Goal: Communication & Community: Answer question/provide support

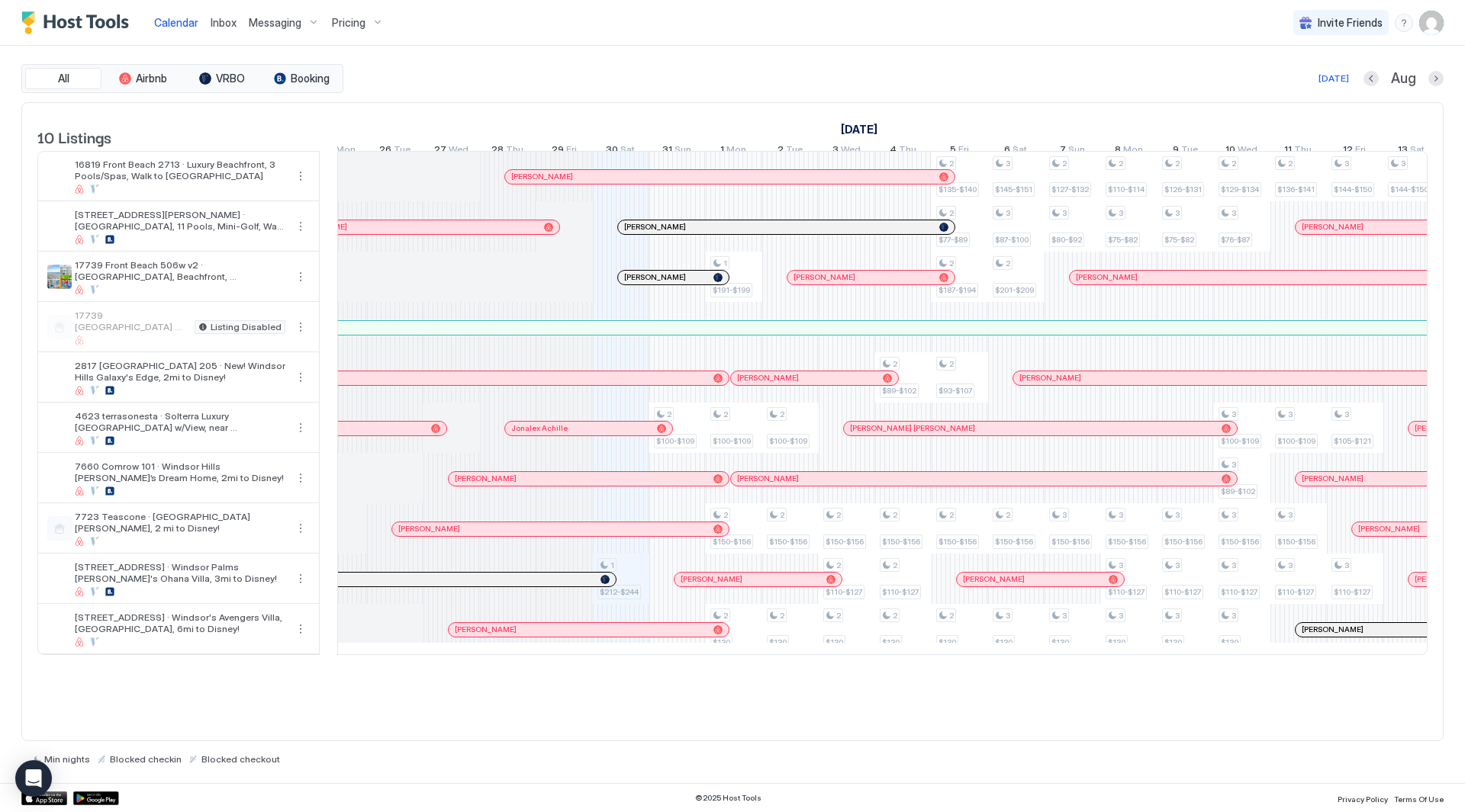
scroll to position [0, 625]
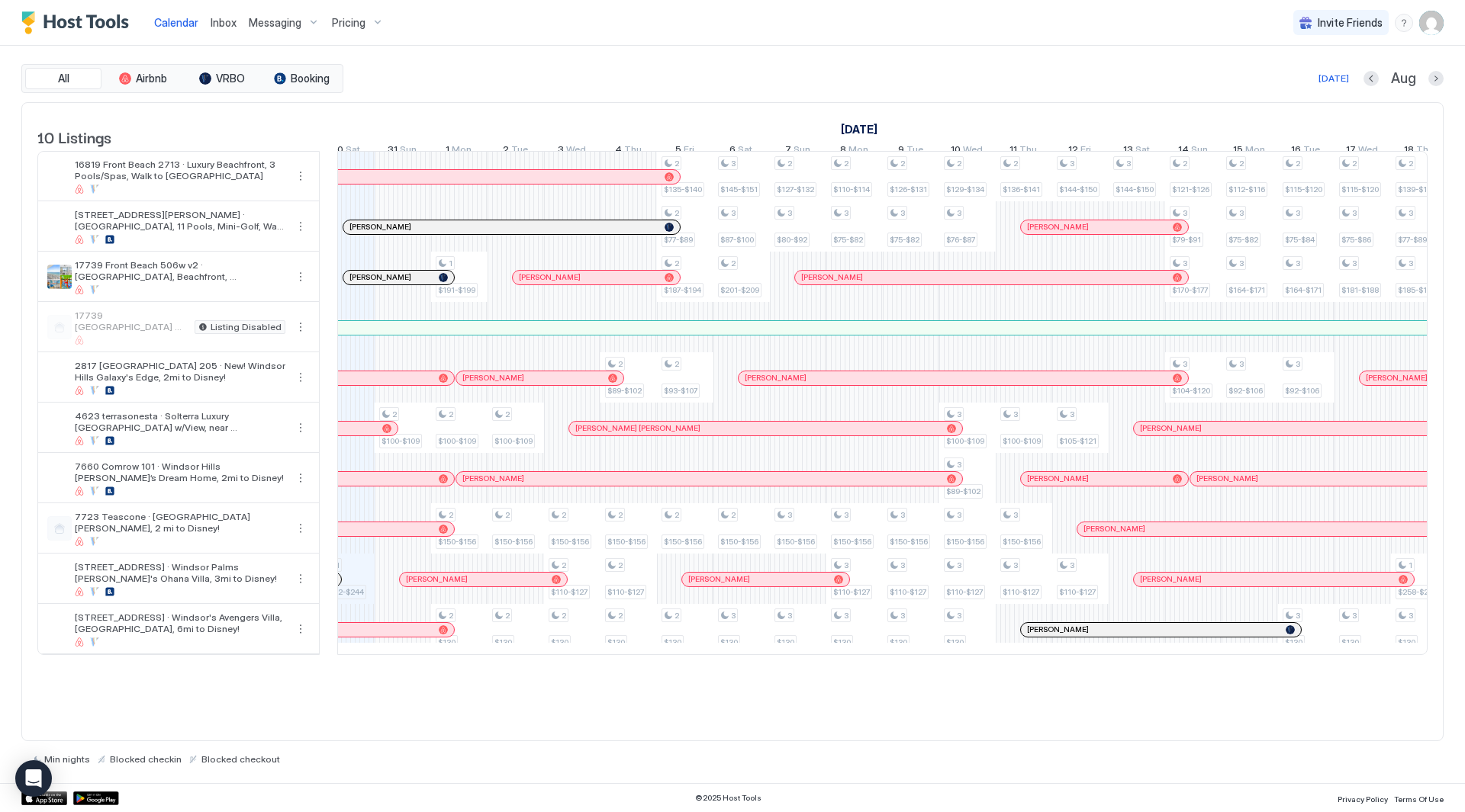
click at [212, 13] on div "Inbox" at bounding box center [224, 22] width 39 height 28
click at [226, 26] on span "Inbox" at bounding box center [224, 22] width 26 height 13
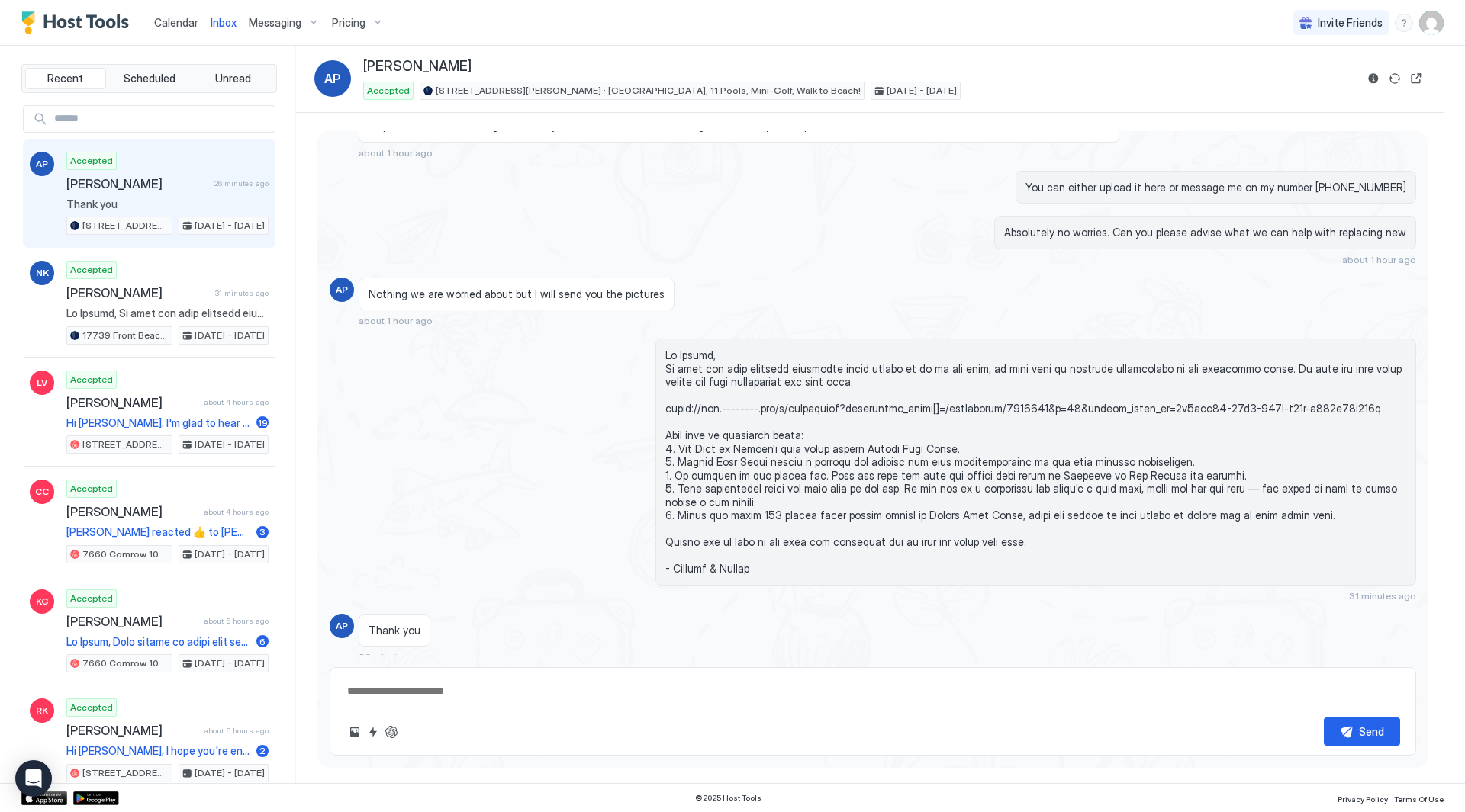
click at [0, 275] on div "Recent Scheduled Unread AP Accepted [PERSON_NAME] 26 minutes ago Thank you [STR…" at bounding box center [732, 415] width 1465 height 738
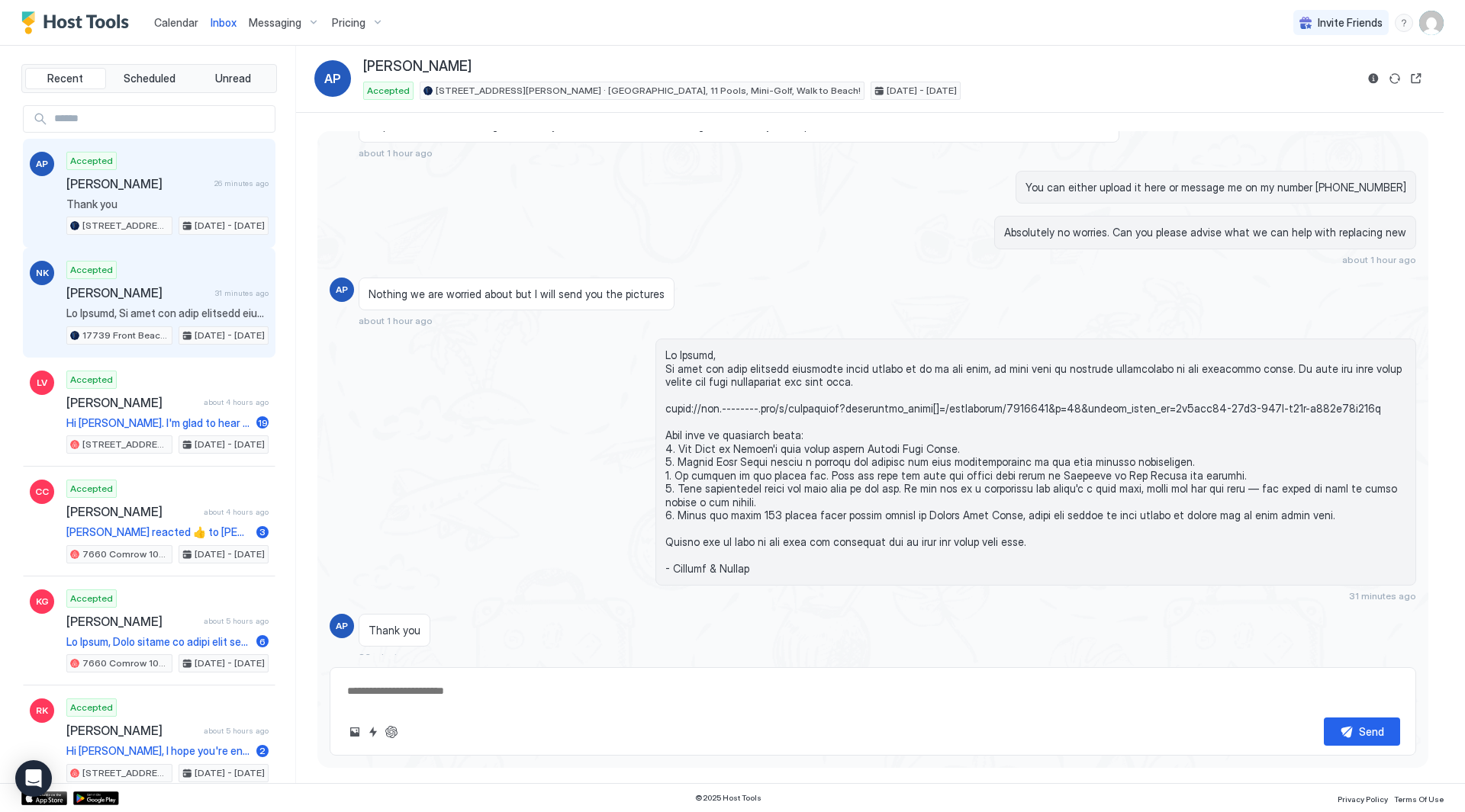
click at [100, 277] on div "Accepted" at bounding box center [92, 270] width 50 height 18
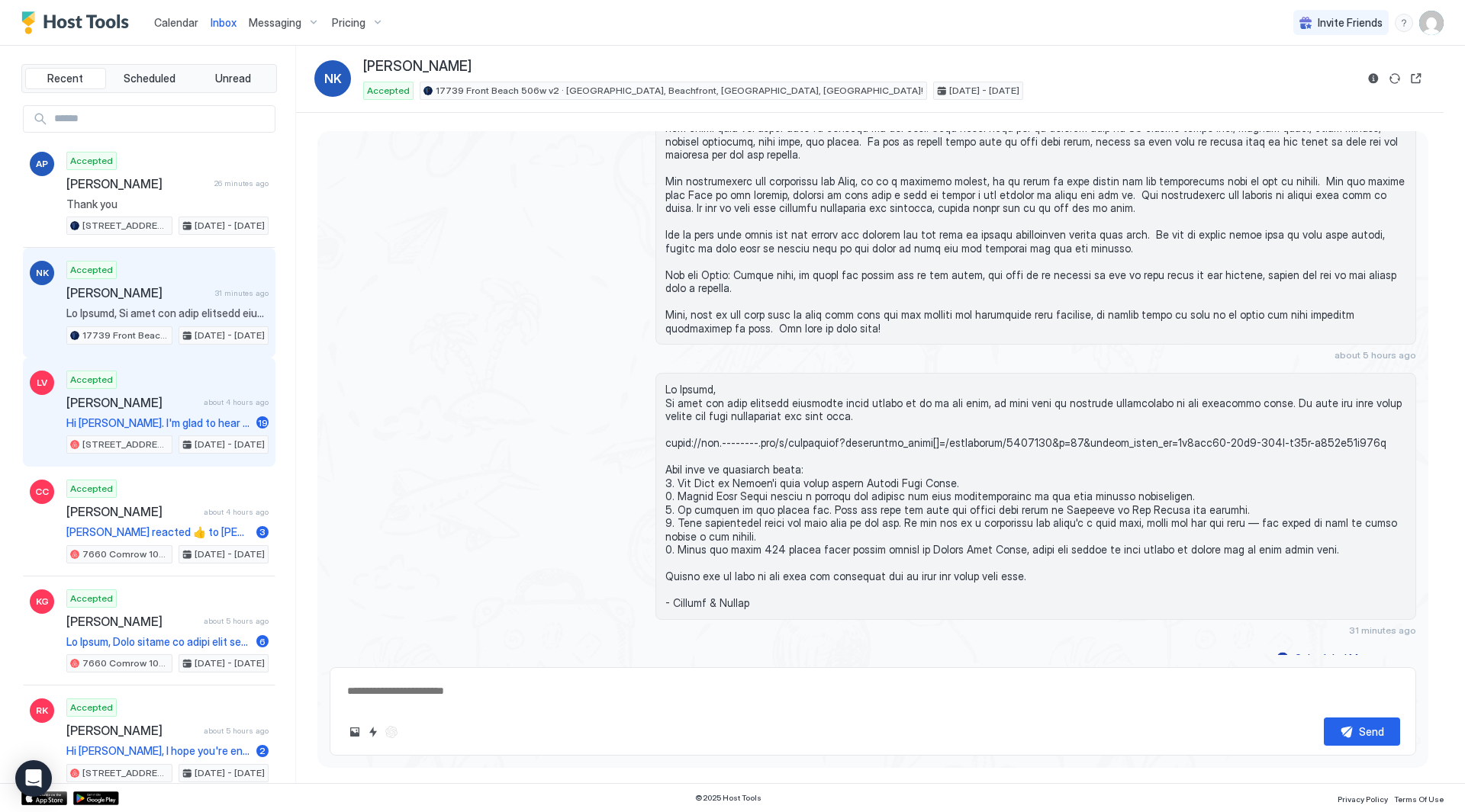
click at [171, 432] on div "Accepted [PERSON_NAME] about 4 hours ago Hi [PERSON_NAME]. I'm glad to hear it'…" at bounding box center [168, 412] width 202 height 84
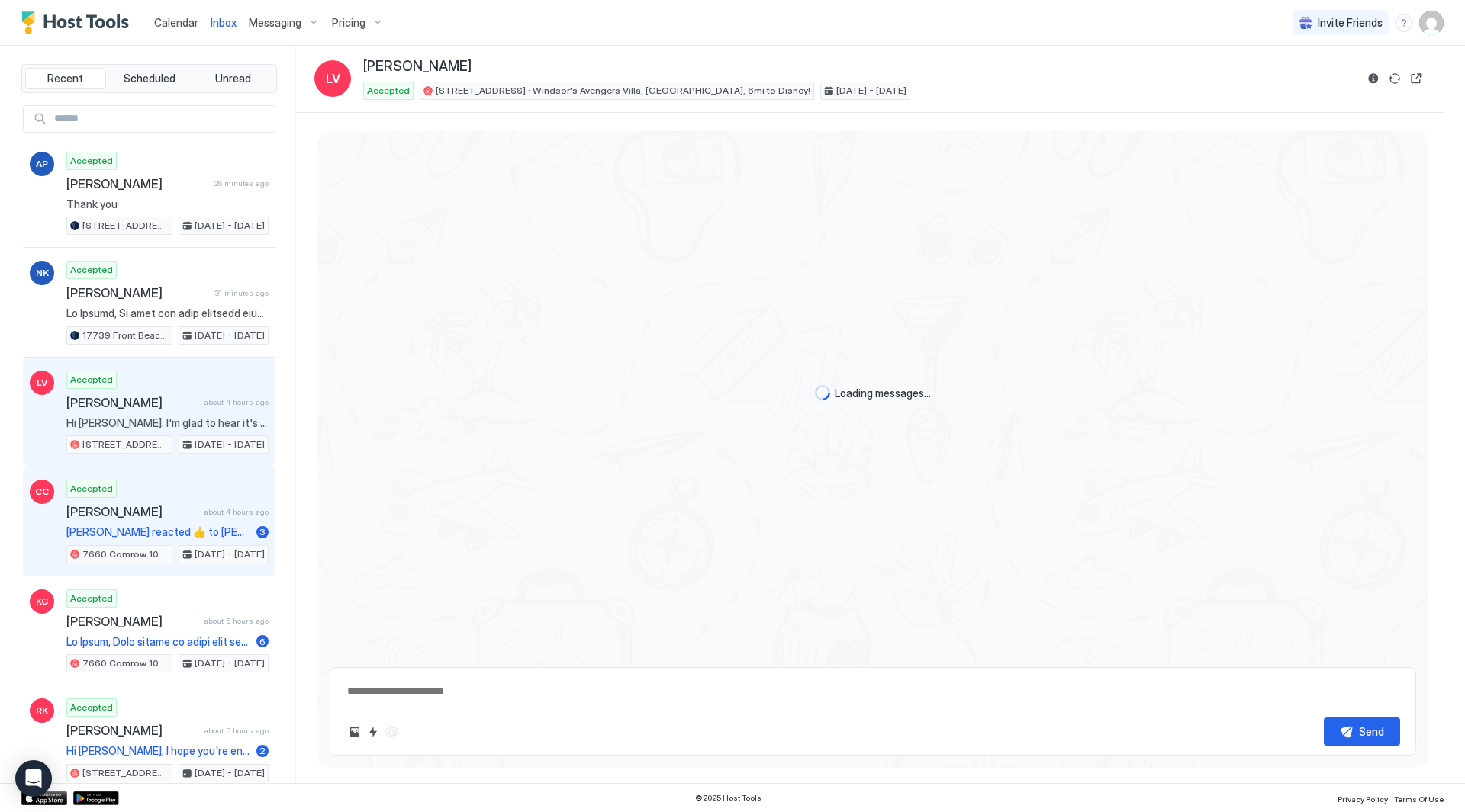
click at [171, 492] on div "Accepted [PERSON_NAME] about 4 hours ago [PERSON_NAME] reacted 👍 to [PERSON_NAM…" at bounding box center [168, 521] width 202 height 84
click at [187, 377] on div "Accepted [PERSON_NAME] about 4 hours ago Hi [PERSON_NAME]. I'm glad to hear it'…" at bounding box center [168, 412] width 202 height 84
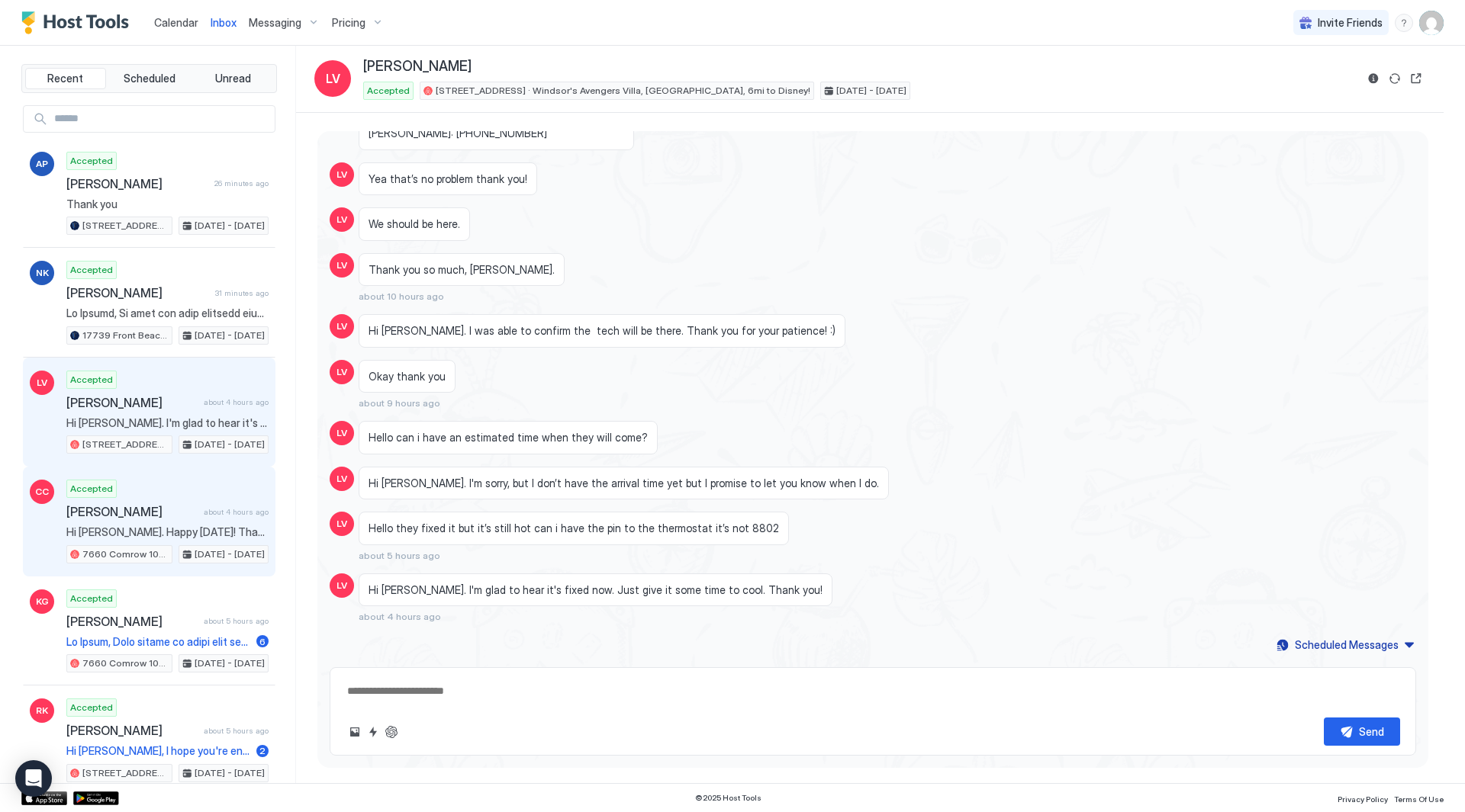
click at [176, 485] on div "Accepted [PERSON_NAME] about 4 hours ago Hi [PERSON_NAME]. Happy [DATE]! Thank …" at bounding box center [168, 521] width 202 height 84
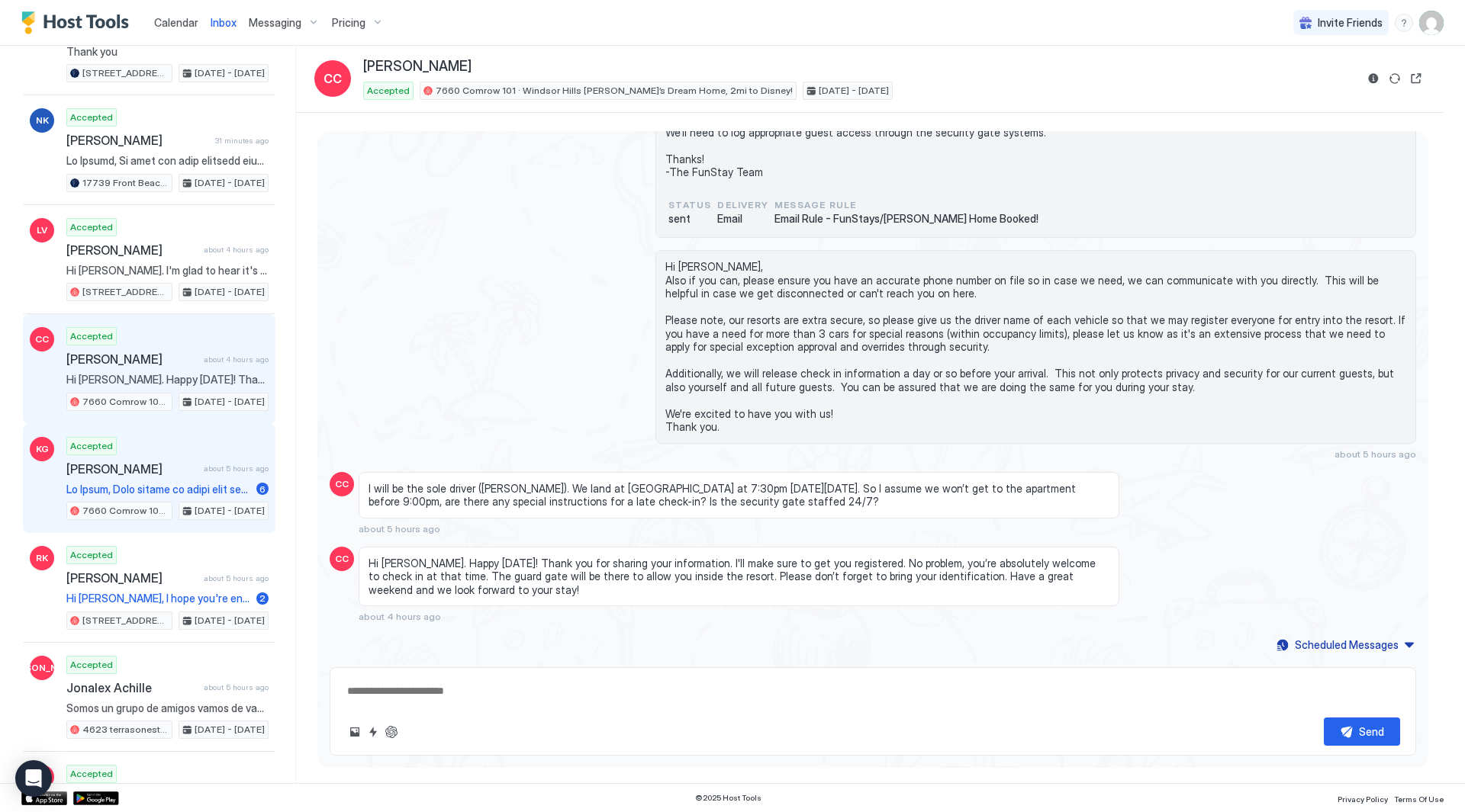
click at [195, 467] on div "[PERSON_NAME] about 5 hours ago" at bounding box center [168, 469] width 202 height 15
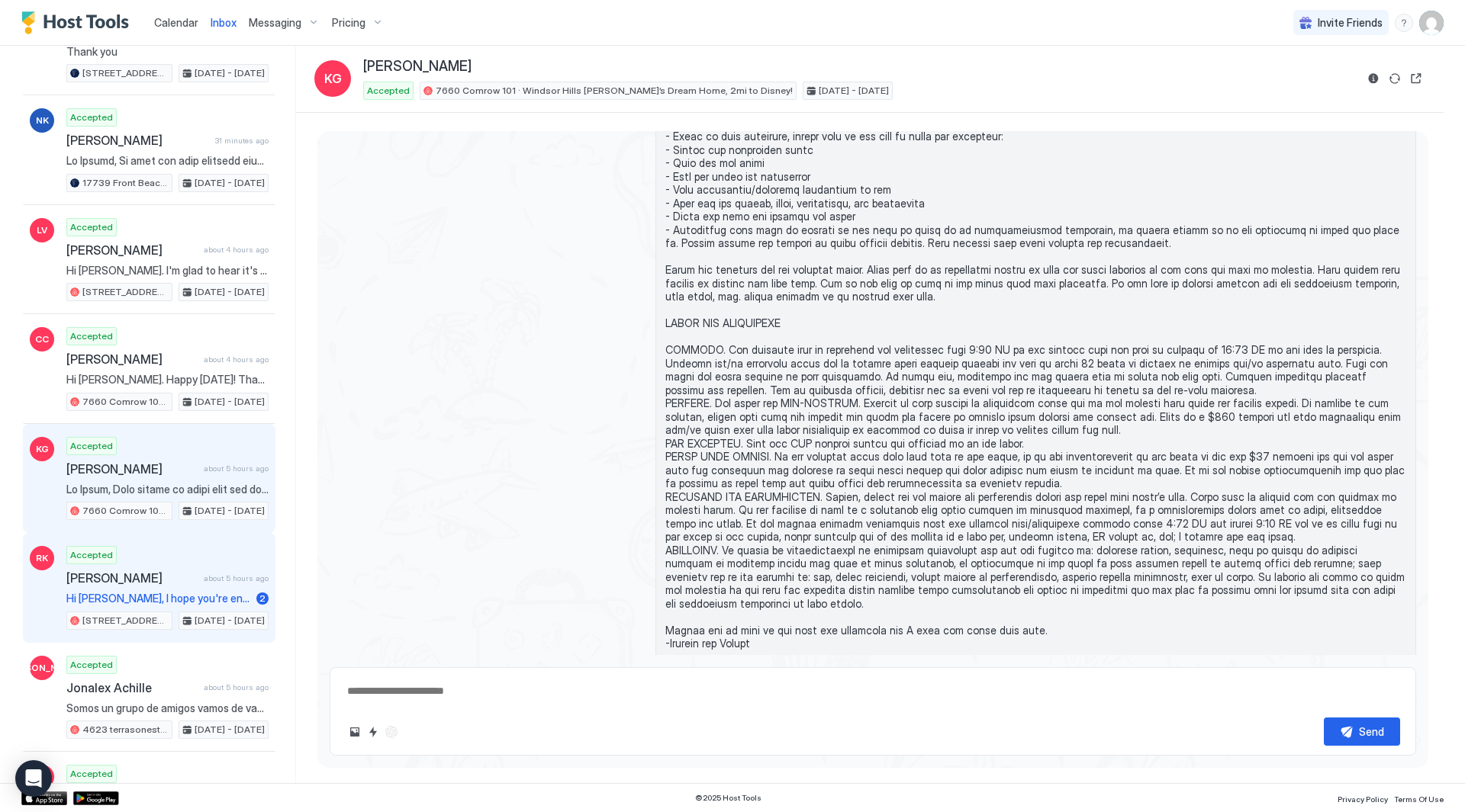
click at [211, 597] on span "Hi [PERSON_NAME], I hope you're enjoying planning your upcoming stay with us! I…" at bounding box center [158, 598] width 184 height 13
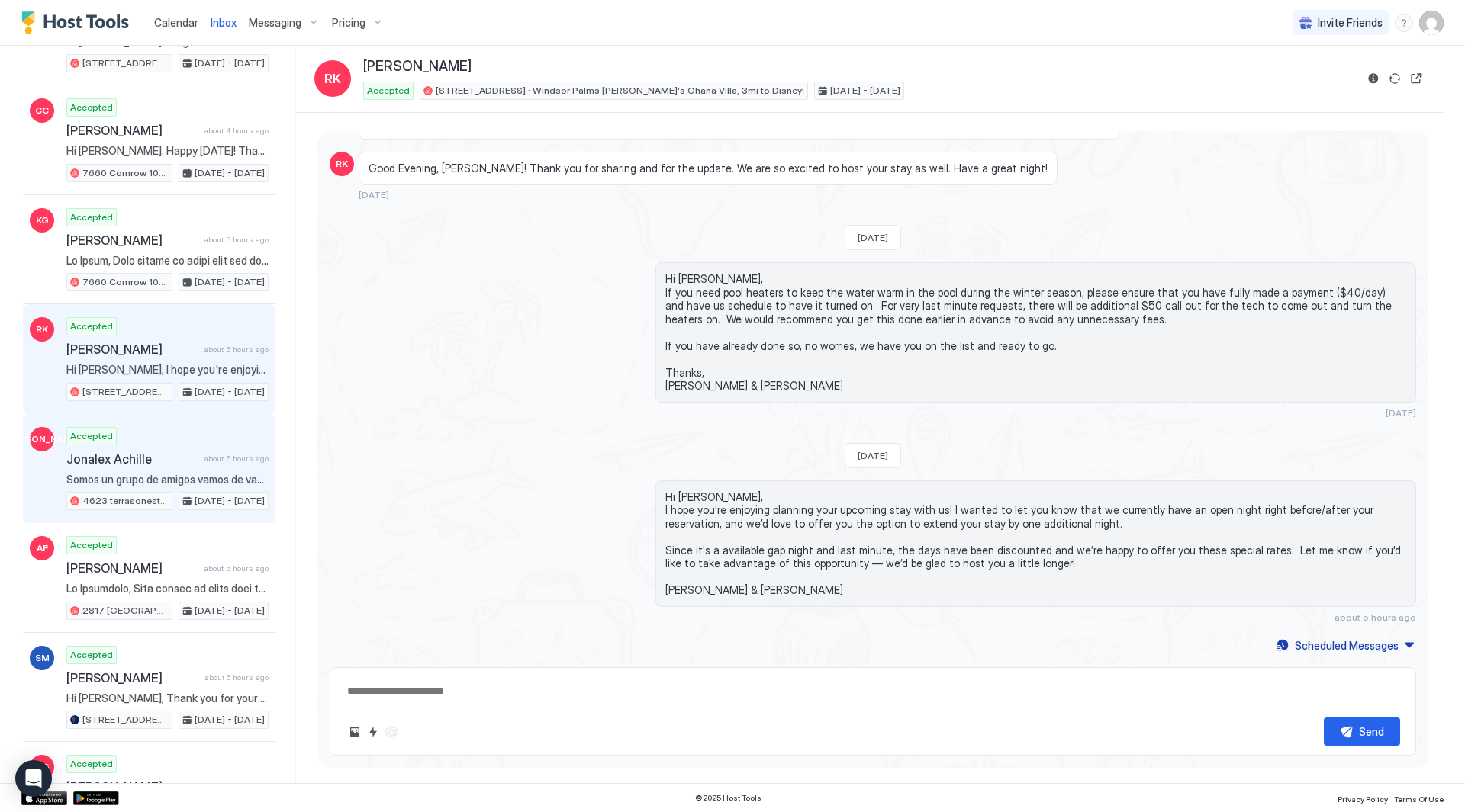
click at [197, 490] on div "Accepted Jonalex Achille about 5 hours ago Somos un grupo de amigos vamos de va…" at bounding box center [168, 468] width 202 height 84
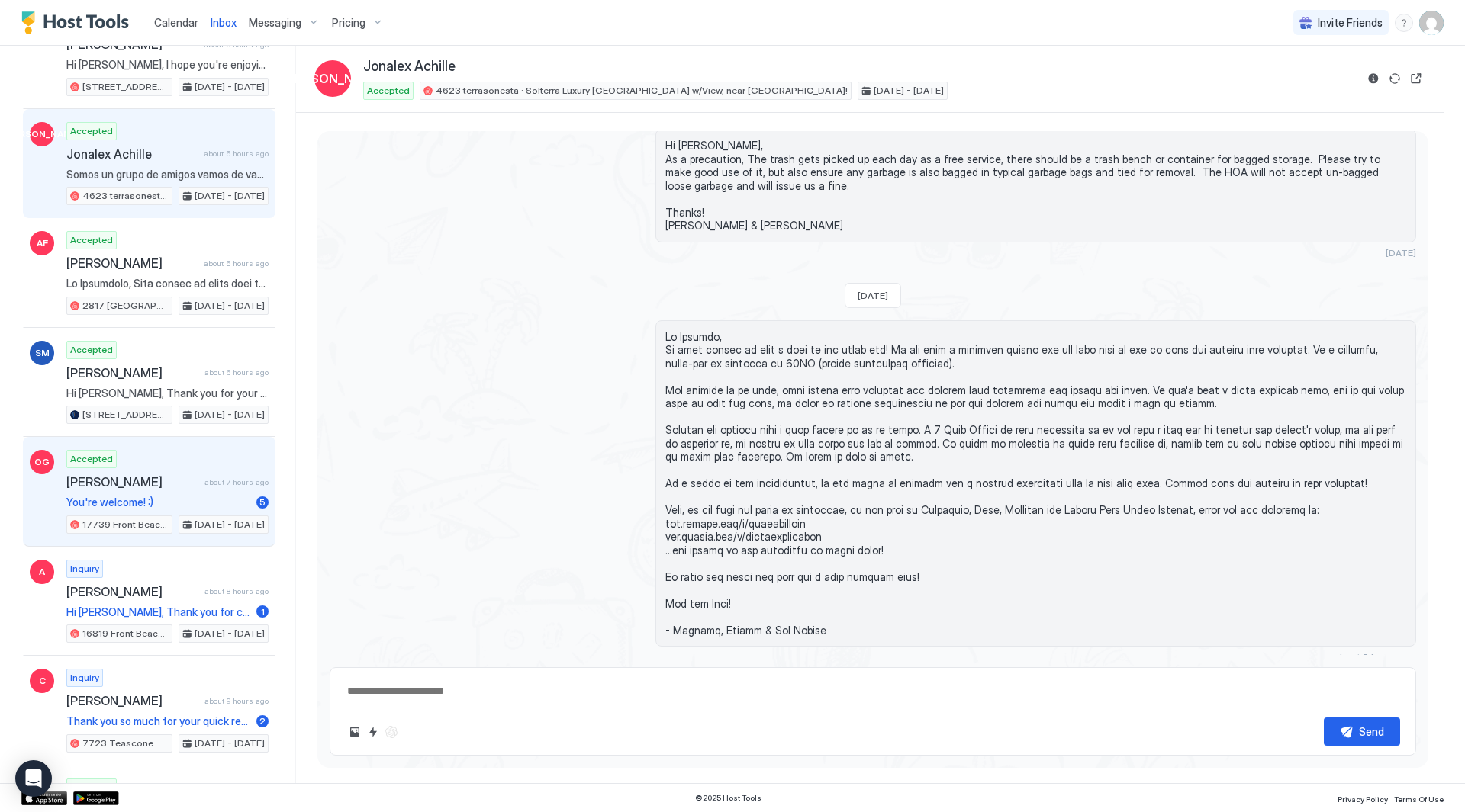
click at [181, 493] on div "Accepted [PERSON_NAME] about 7 hours ago You're welcome! :) 5 17739 Front Beach…" at bounding box center [168, 491] width 202 height 84
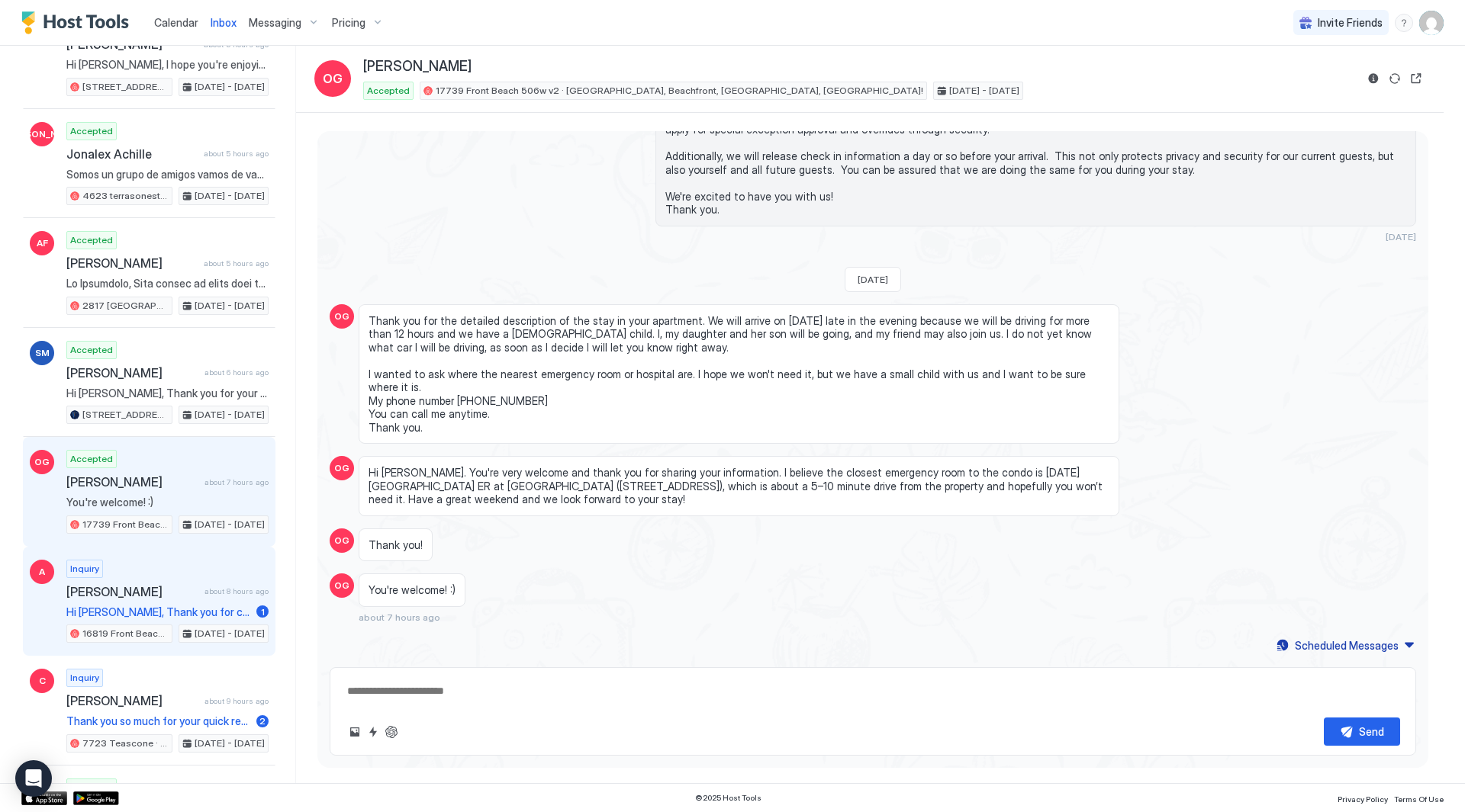
click at [194, 580] on div "Inquiry [PERSON_NAME] about 8 hours ago Hi [PERSON_NAME], Thank you for conside…" at bounding box center [168, 601] width 202 height 84
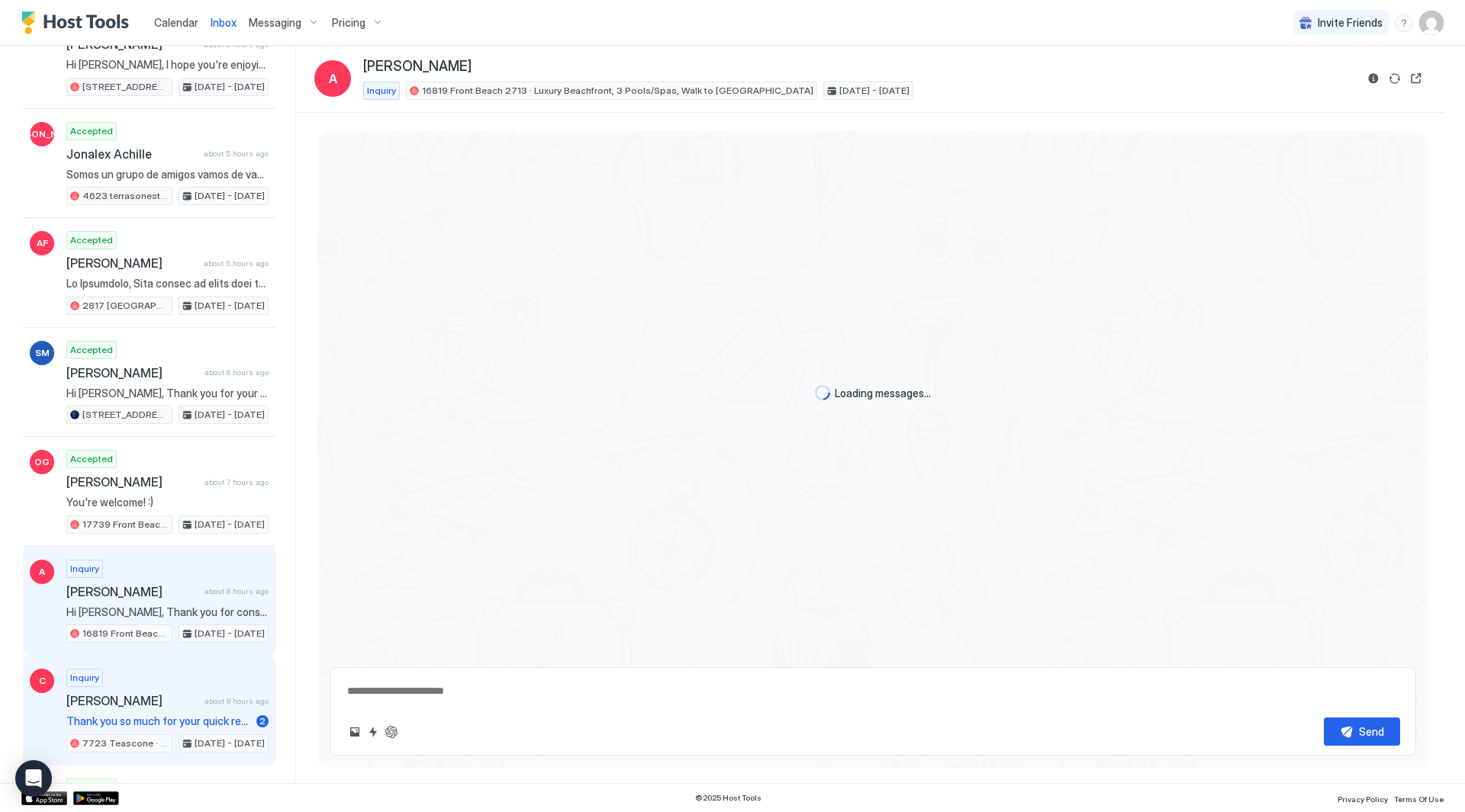
click at [196, 687] on div "Inquiry [PERSON_NAME] about 9 hours ago Thank you so much for your quick respon…" at bounding box center [168, 710] width 202 height 84
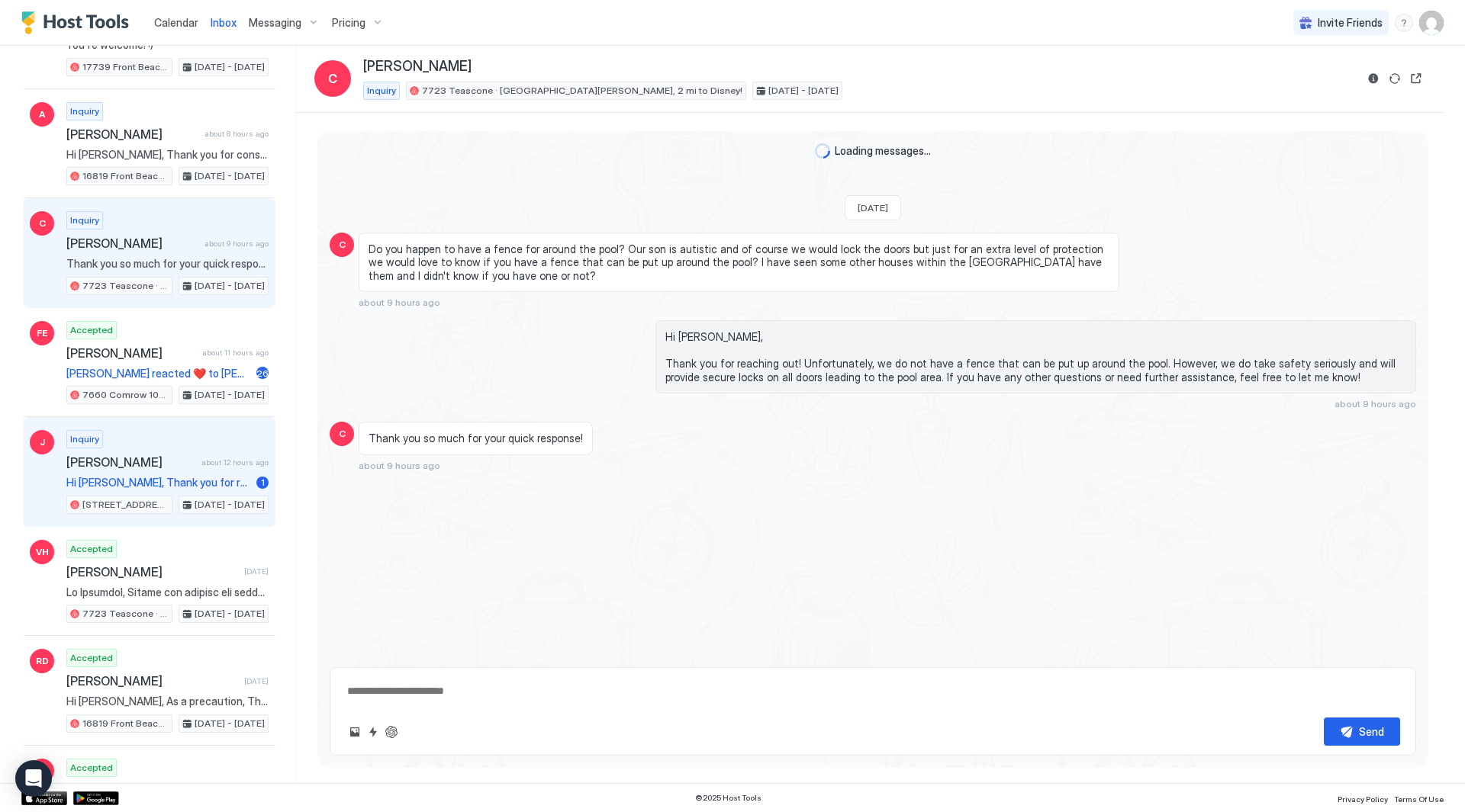
click at [200, 485] on span "Hi [PERSON_NAME], Thank you for reaching out! I appreciate your request for an …" at bounding box center [158, 483] width 184 height 13
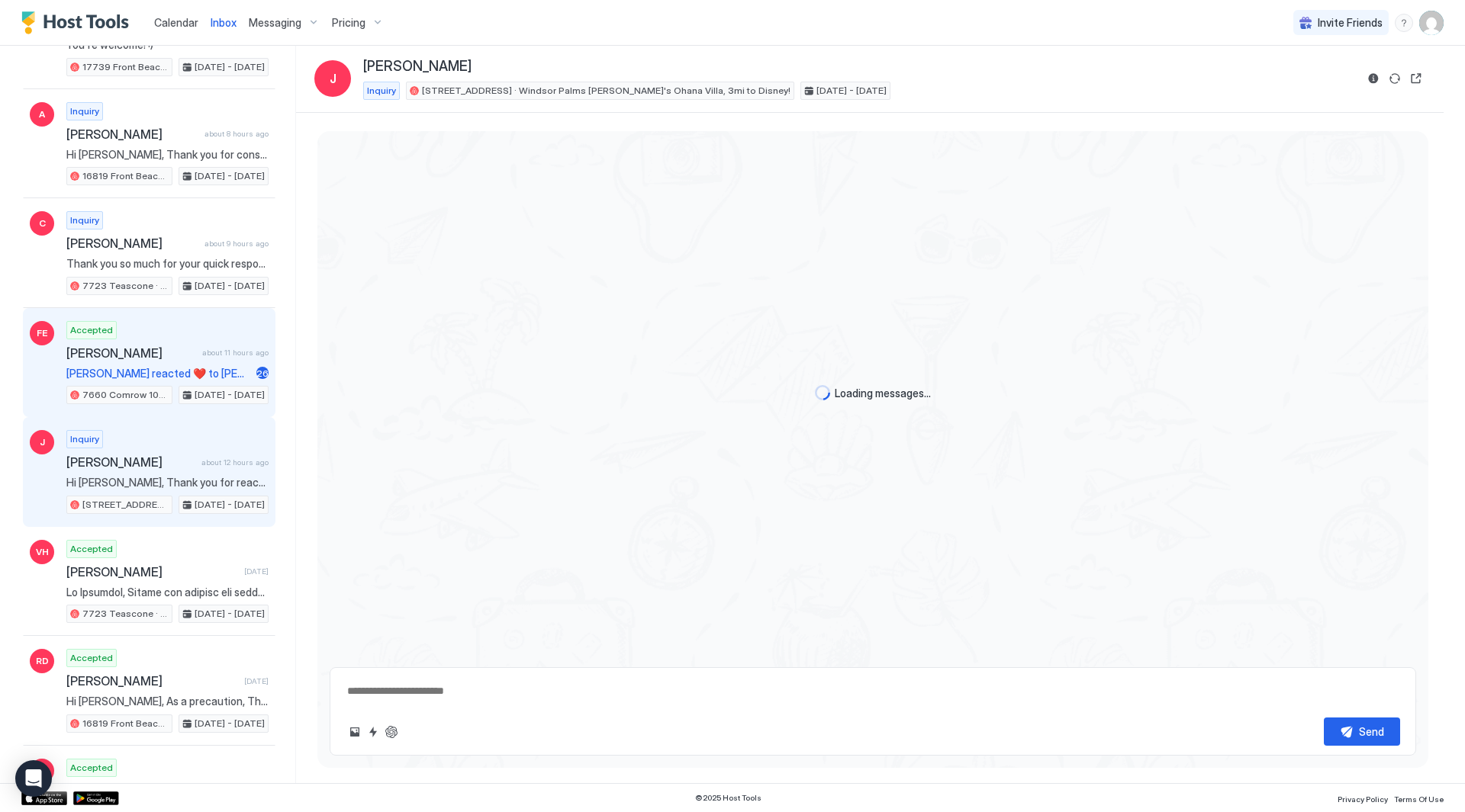
click at [231, 357] on div "[PERSON_NAME] about 11 hours ago" at bounding box center [168, 354] width 202 height 15
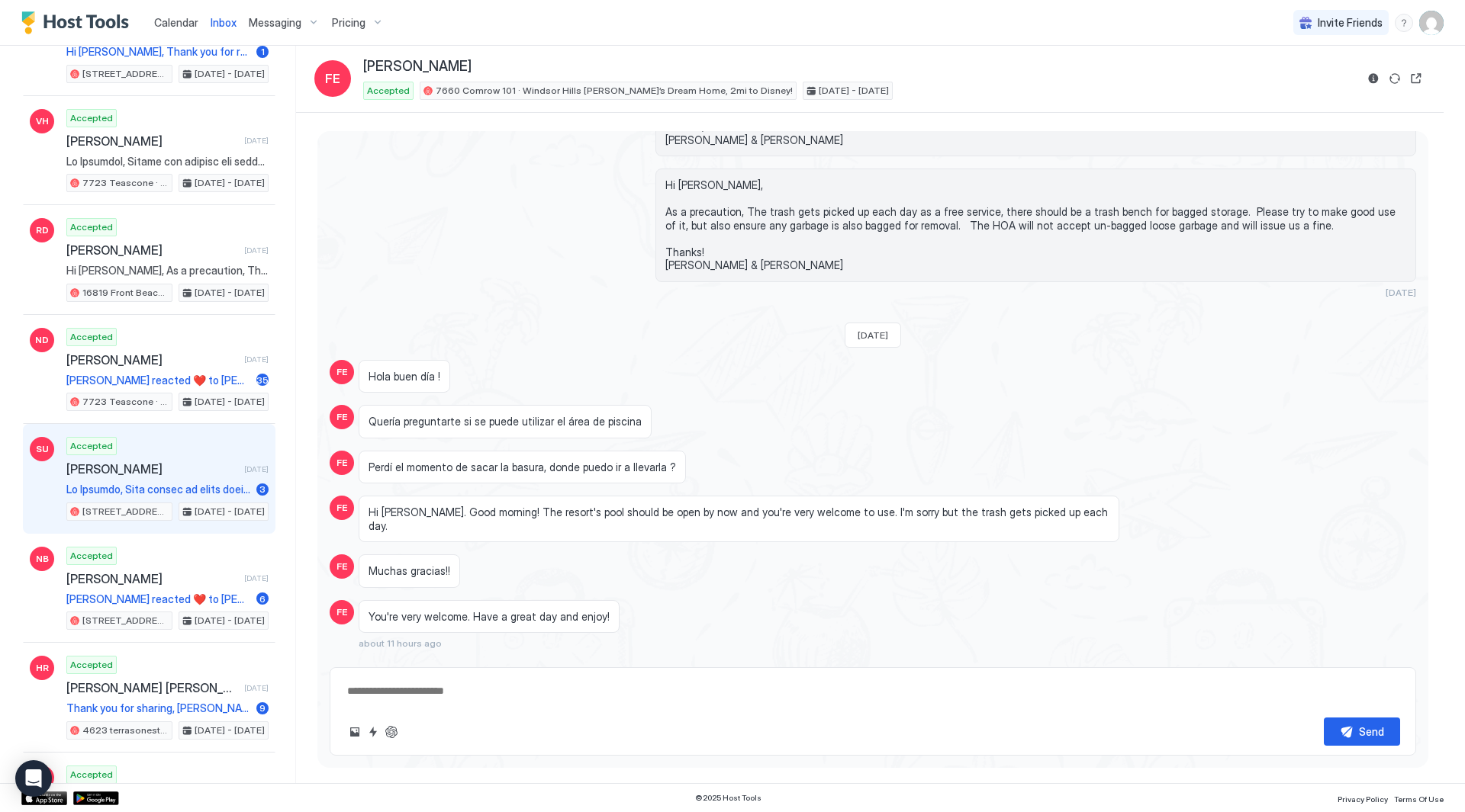
click at [188, 476] on span "[PERSON_NAME]" at bounding box center [152, 469] width 172 height 15
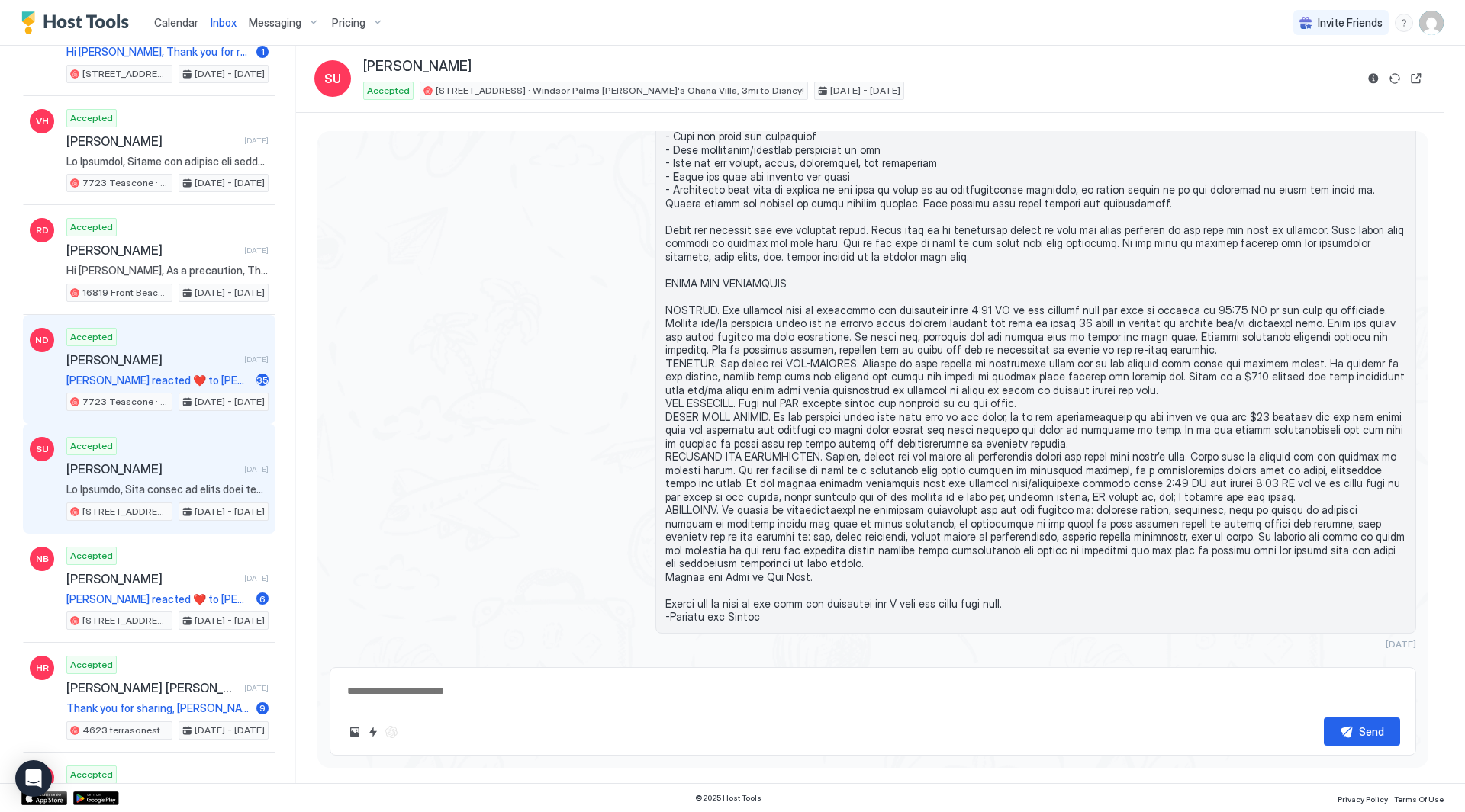
click at [167, 353] on span "[PERSON_NAME]" at bounding box center [152, 360] width 172 height 15
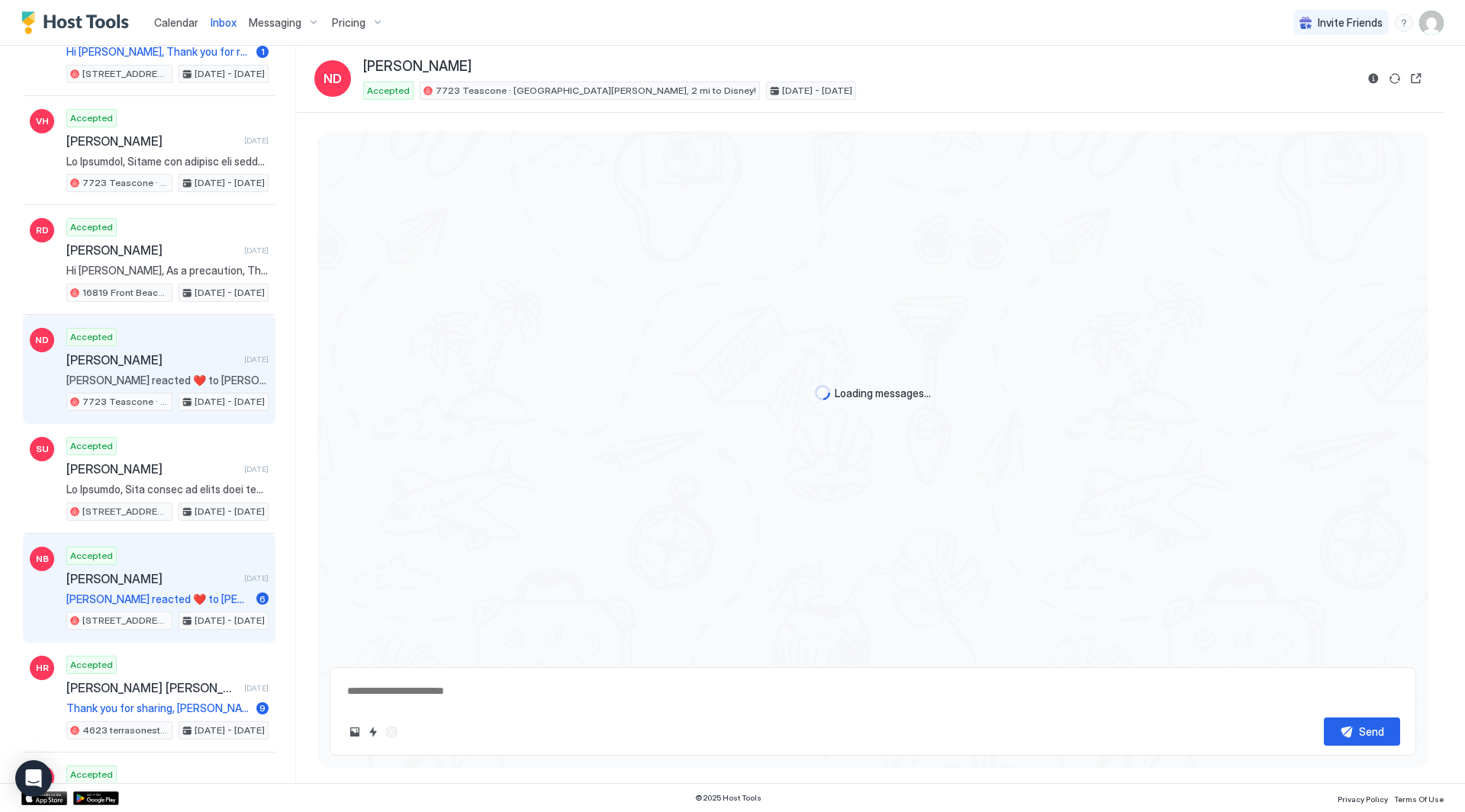
click at [198, 569] on div "Accepted [PERSON_NAME] [DATE] [PERSON_NAME] reacted ❤️ to [PERSON_NAME]’s messa…" at bounding box center [168, 589] width 202 height 84
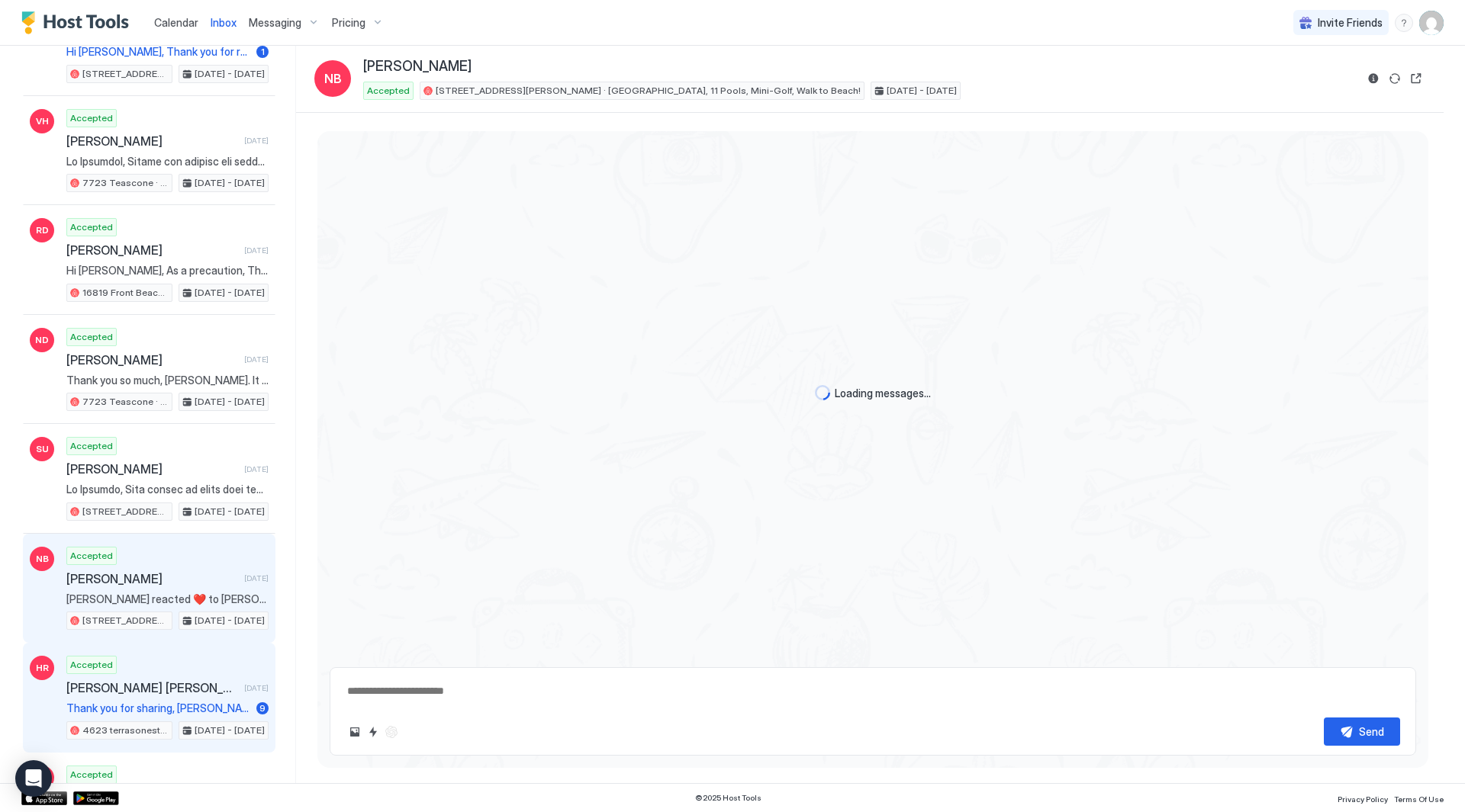
click at [207, 710] on span "Thank you for sharing, [PERSON_NAME]! :)" at bounding box center [158, 708] width 184 height 13
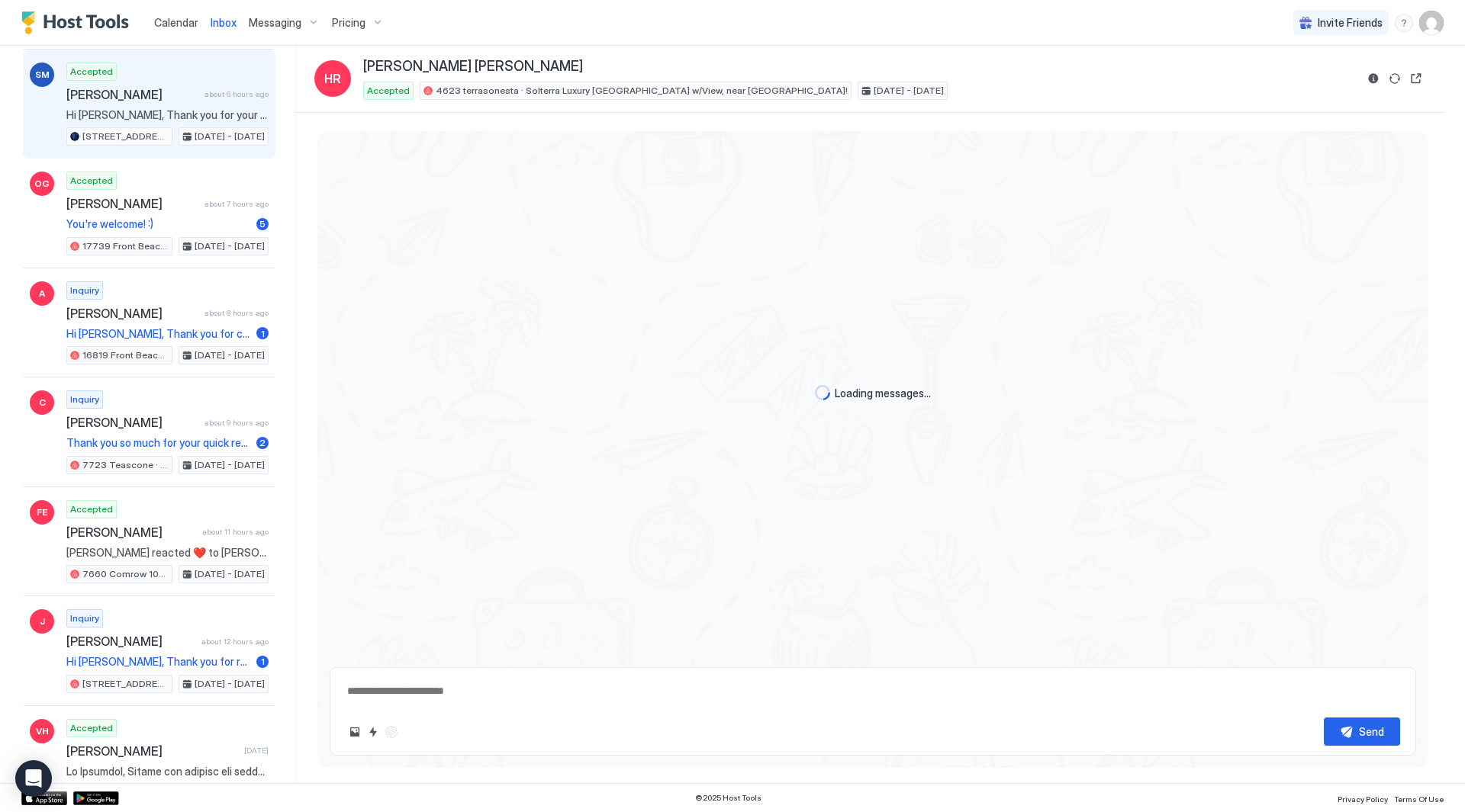
type textarea "*"
